Goal: Task Accomplishment & Management: Manage account settings

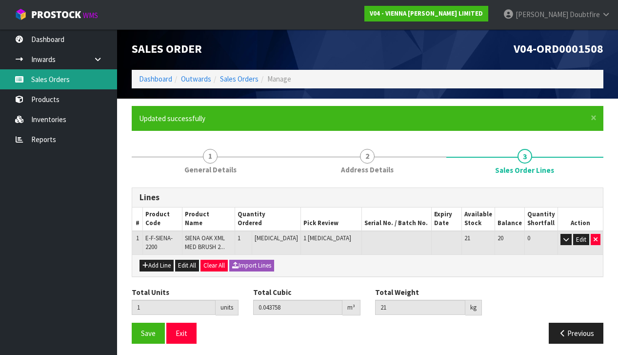
scroll to position [1, 0]
click at [46, 82] on link "Sales Orders" at bounding box center [58, 79] width 117 height 20
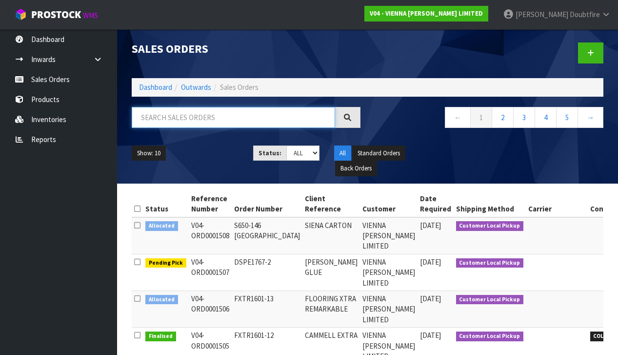
scroll to position [0, 0]
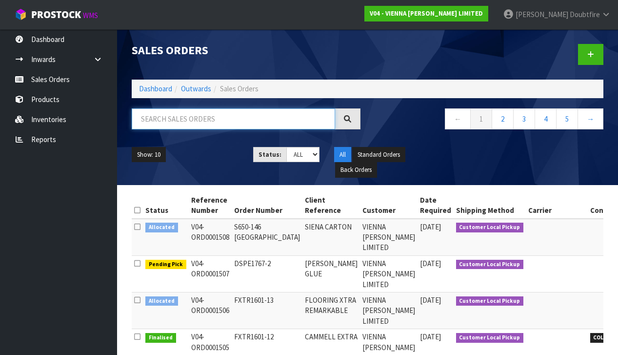
click at [165, 118] on input "text" at bounding box center [234, 118] width 204 height 21
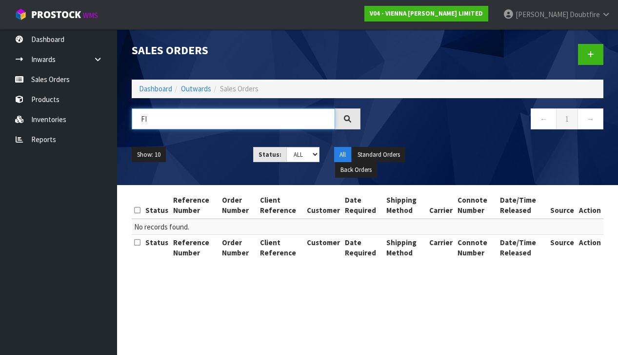
type input "F"
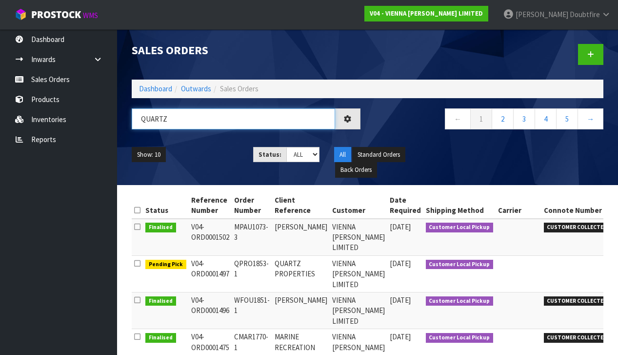
type input "QUARTZ"
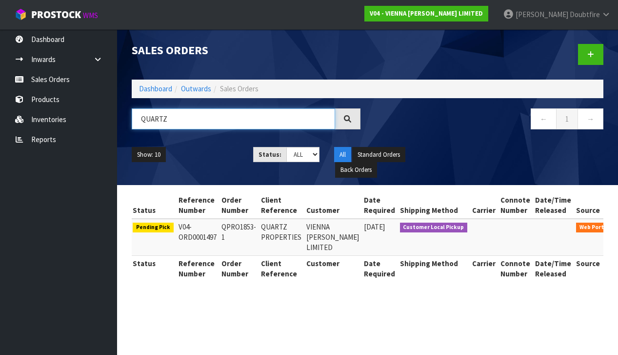
scroll to position [0, 12]
click at [618, 226] on icon at bounding box center [628, 229] width 7 height 6
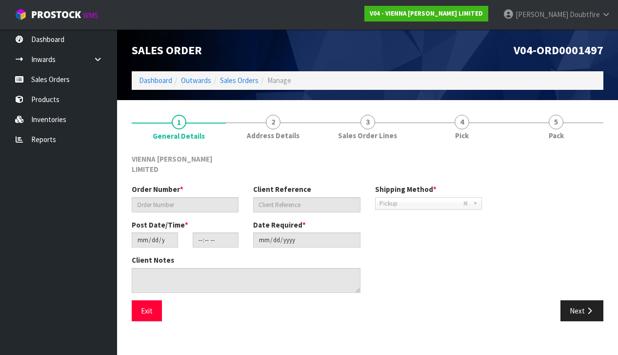
type input "QPRO1853-1"
type input "QUARTZ PROPERTIES"
type input "[DATE]"
type input "13:30:00.000"
type input "[DATE]"
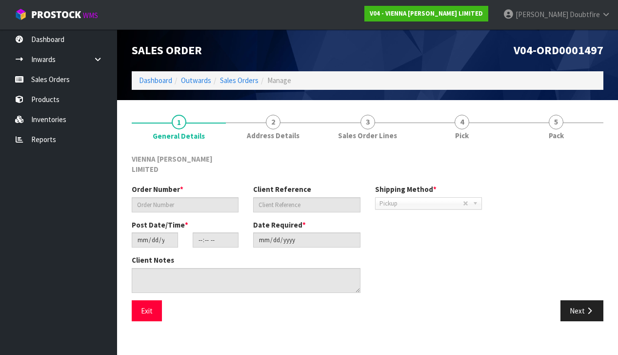
type textarea "QUARTZ PROPERTIES"
click at [575, 301] on button "Next" at bounding box center [582, 310] width 43 height 21
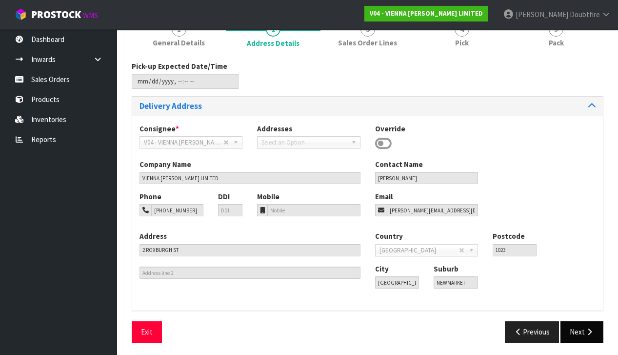
scroll to position [92, 0]
click at [565, 324] on button "Next" at bounding box center [582, 332] width 43 height 21
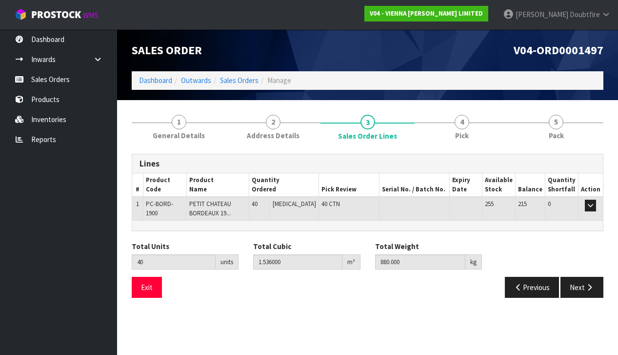
scroll to position [0, 0]
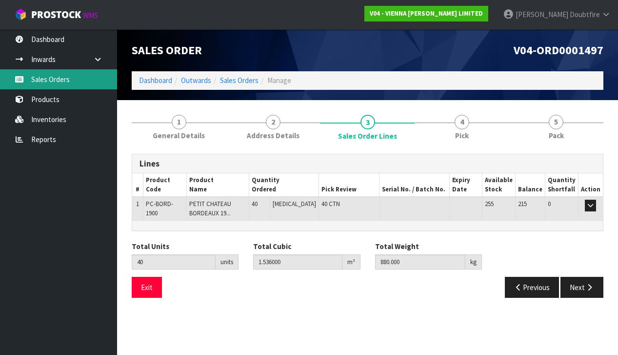
click at [52, 79] on link "Sales Orders" at bounding box center [58, 79] width 117 height 20
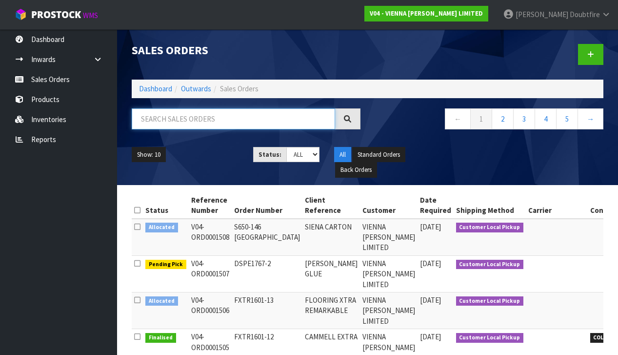
click at [166, 114] on input "text" at bounding box center [234, 118] width 204 height 21
type input "1479"
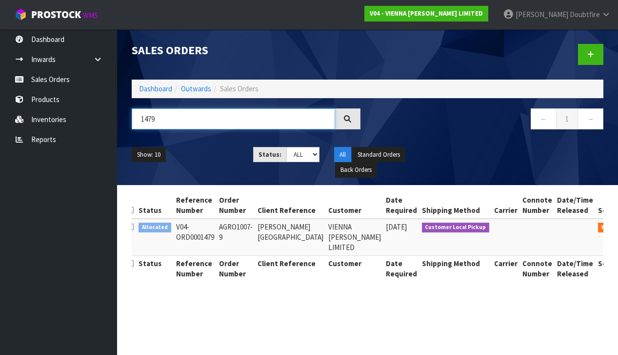
scroll to position [0, 6]
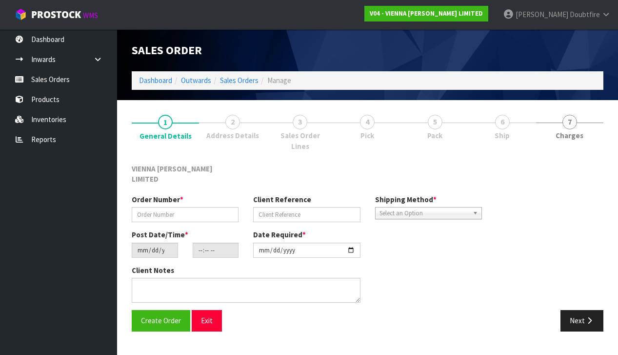
type input "AGRO1007-9"
type input "[PERSON_NAME][GEOGRAPHIC_DATA]"
type input "[DATE]"
type input "12:41:00.000"
type input "[DATE]"
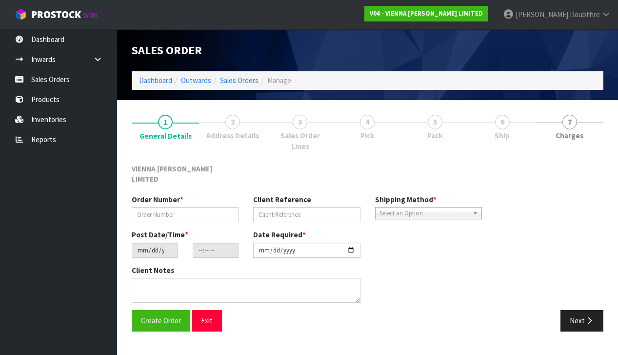
type textarea "[PERSON_NAME][GEOGRAPHIC_DATA]"
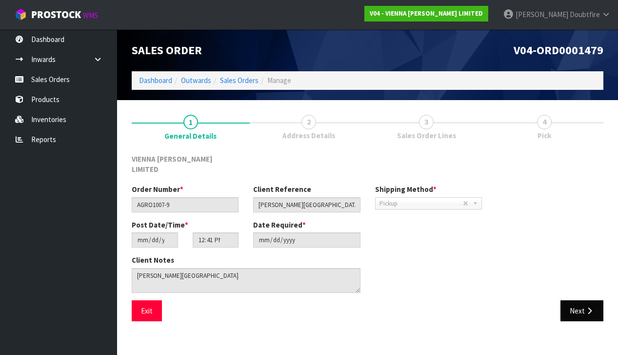
click at [576, 300] on button "Next" at bounding box center [582, 310] width 43 height 21
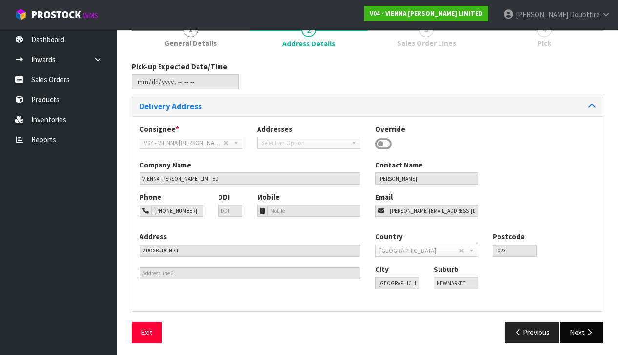
scroll to position [92, 0]
click at [578, 330] on button "Next" at bounding box center [582, 332] width 43 height 21
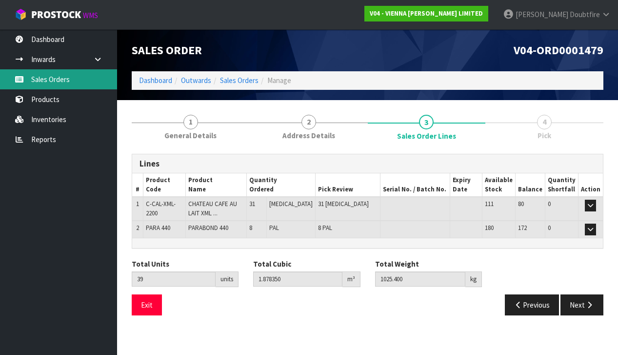
click at [40, 76] on link "Sales Orders" at bounding box center [58, 79] width 117 height 20
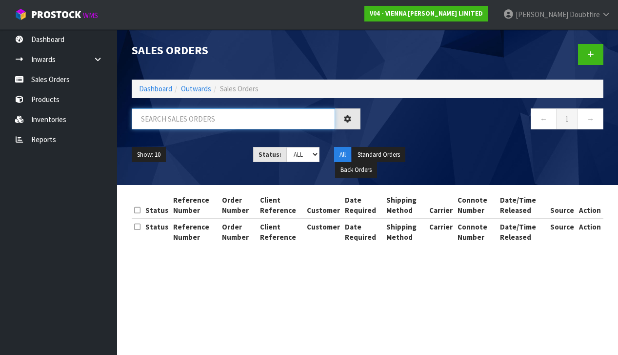
click at [151, 120] on input "text" at bounding box center [234, 118] width 204 height 21
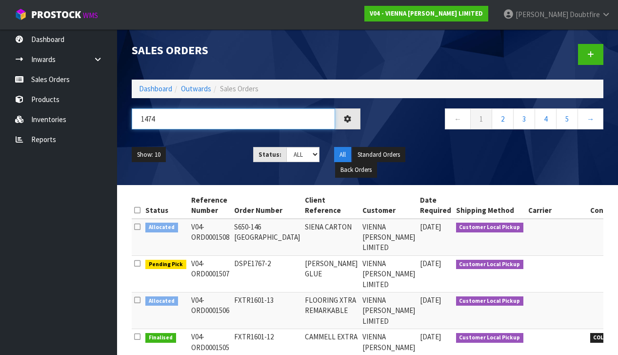
type input "1474"
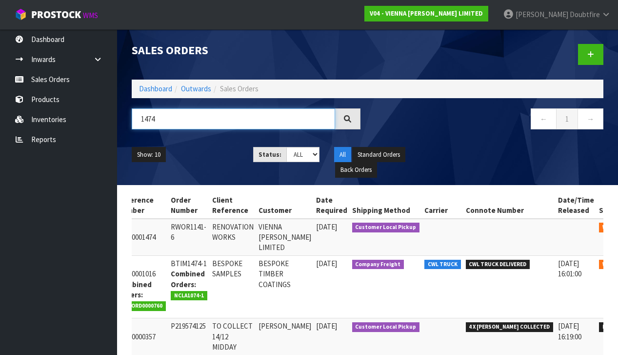
scroll to position [0, 65]
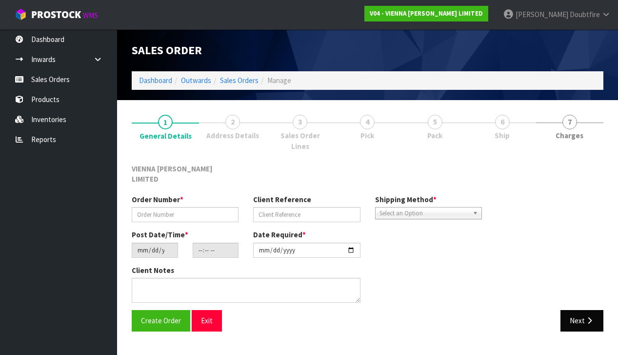
type input "RWOR1141-6"
type input "RENOVATION WORKS"
type input "[DATE]"
type input "15:39:00.000"
type input "[DATE]"
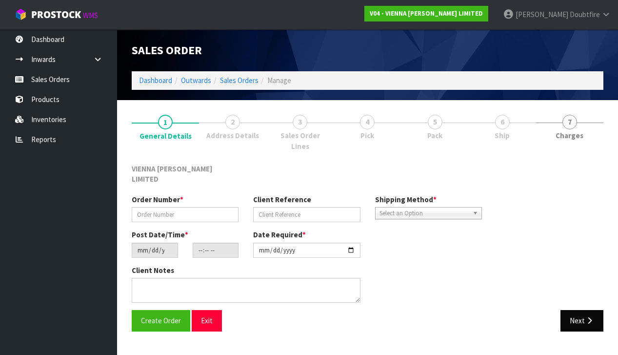
type textarea "RENOVATION WORKS [STREET_ADDRESS]"
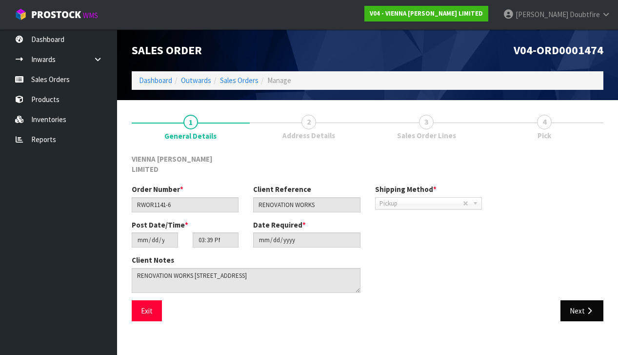
click at [580, 304] on button "Next" at bounding box center [582, 310] width 43 height 21
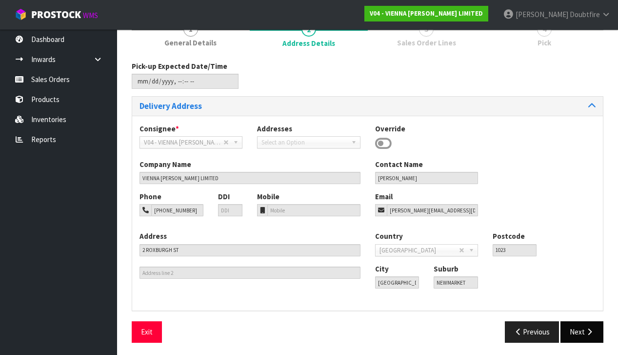
scroll to position [92, 0]
click at [584, 326] on button "Next" at bounding box center [582, 332] width 43 height 21
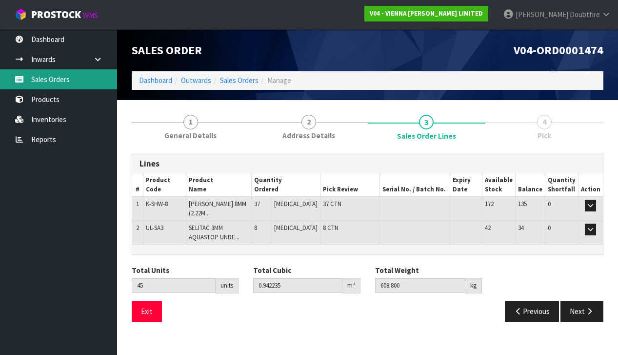
click at [44, 81] on link "Sales Orders" at bounding box center [58, 79] width 117 height 20
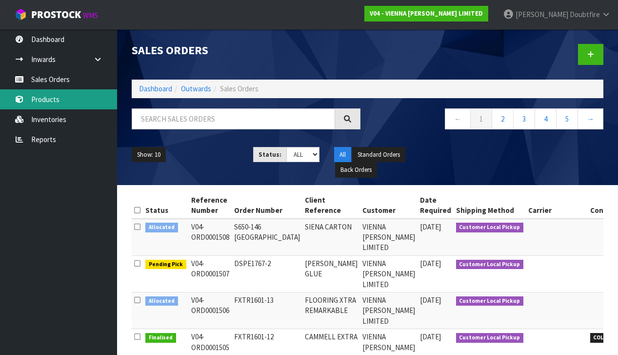
click at [52, 93] on link "Products" at bounding box center [58, 99] width 117 height 20
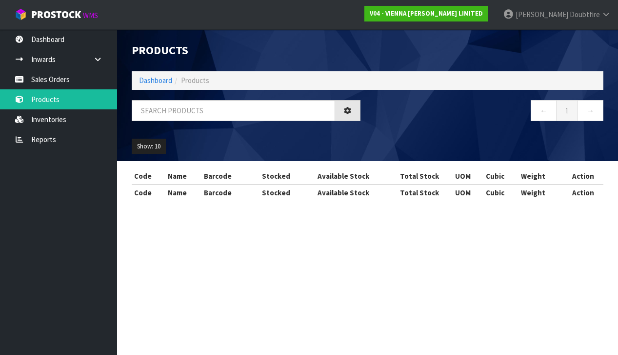
click at [54, 101] on div "Products Import Products Drop file here to import csv template Dashboard Produc…" at bounding box center [309, 109] width 618 height 218
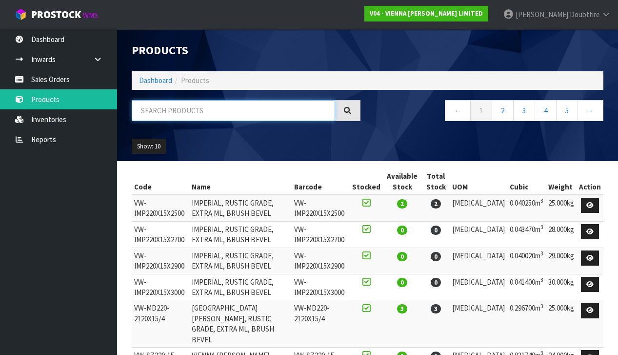
click at [169, 113] on input "text" at bounding box center [234, 110] width 204 height 21
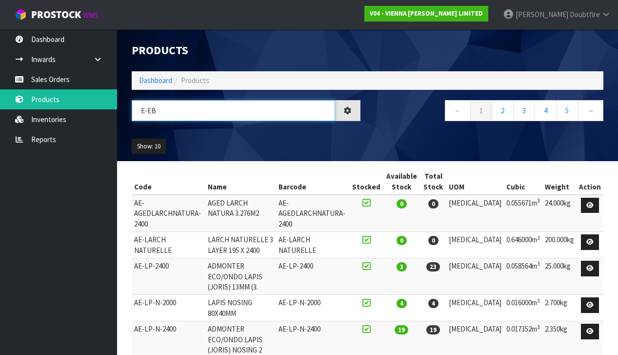
type input "E-EB"
